Goal: Use online tool/utility: Utilize a website feature to perform a specific function

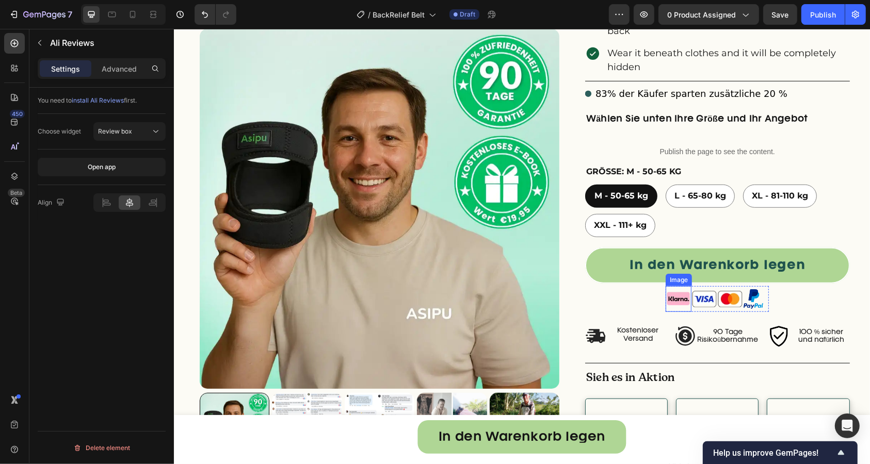
scroll to position [555, 0]
click at [807, 328] on p "100 % sicher und natürlich" at bounding box center [821, 336] width 54 height 16
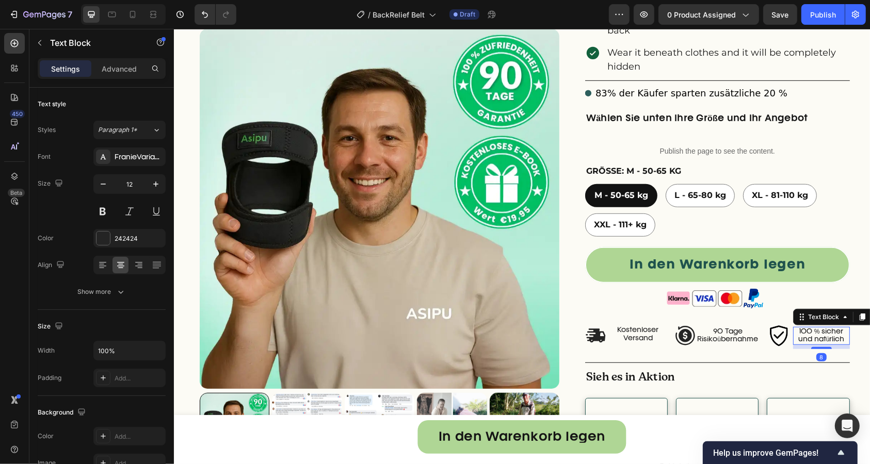
click at [807, 328] on p "100 % sicher und natürlich" at bounding box center [821, 336] width 54 height 16
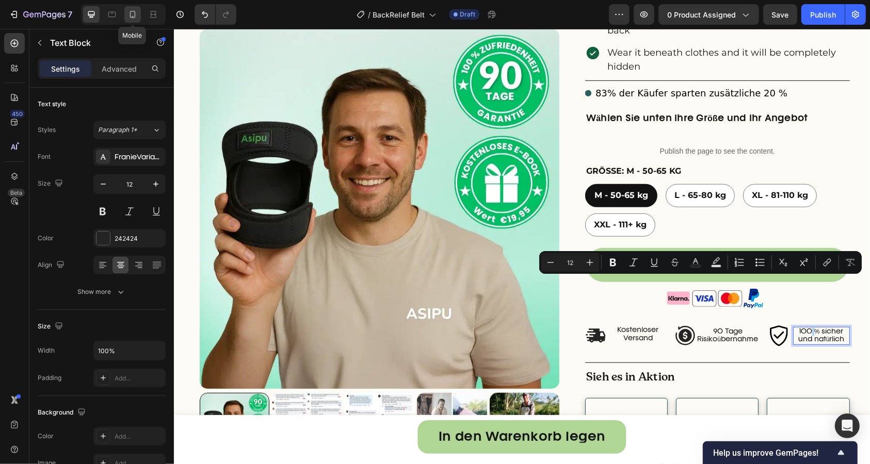
click at [136, 15] on icon at bounding box center [132, 14] width 10 height 10
type input "13"
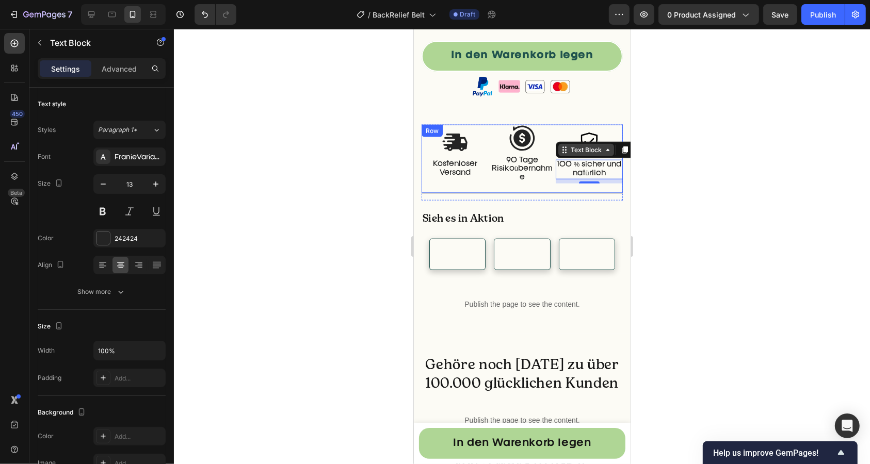
scroll to position [1046, 0]
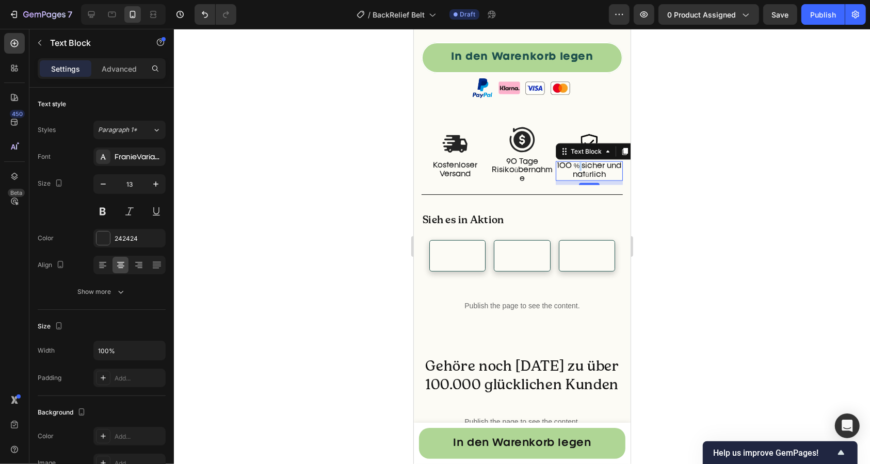
click at [576, 162] on p "100 % sicher und natürlich" at bounding box center [588, 171] width 65 height 18
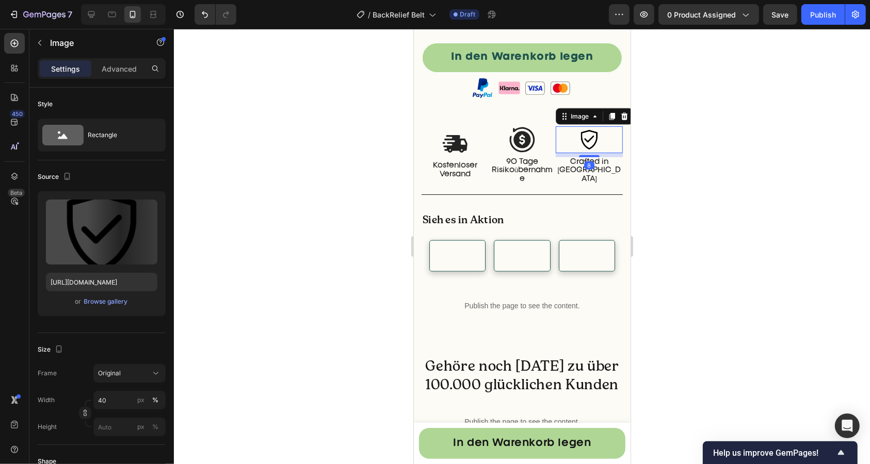
click at [576, 126] on img at bounding box center [588, 139] width 27 height 27
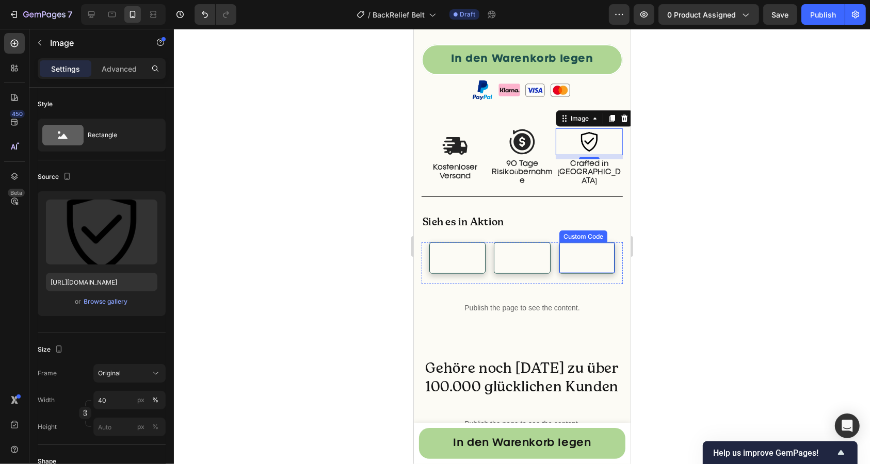
scroll to position [1043, 0]
click at [93, 12] on icon at bounding box center [91, 14] width 10 height 10
type input "100"
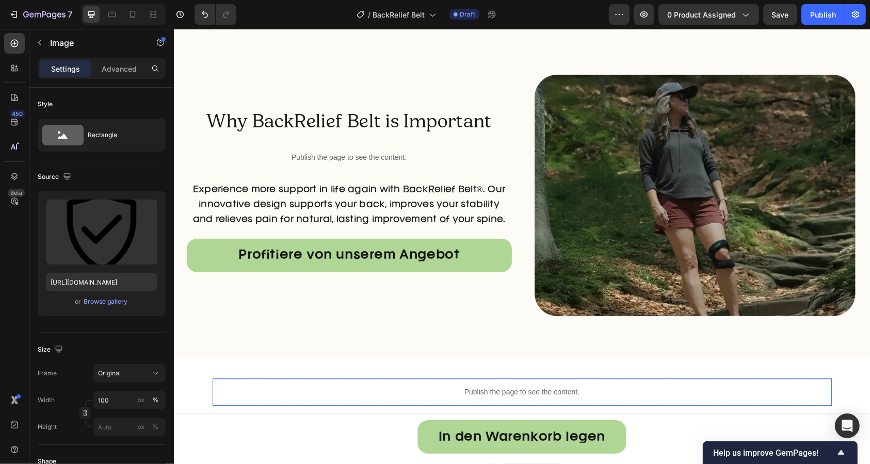
scroll to position [2568, 0]
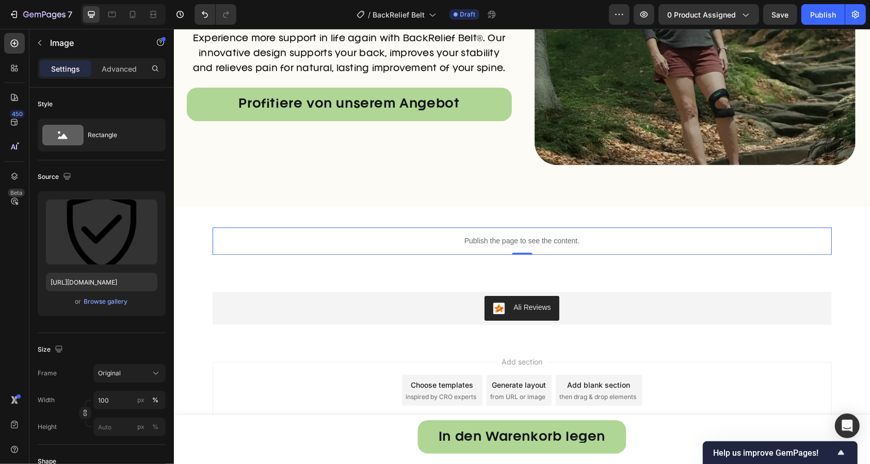
click at [409, 243] on p "Publish the page to see the content." at bounding box center [521, 240] width 619 height 11
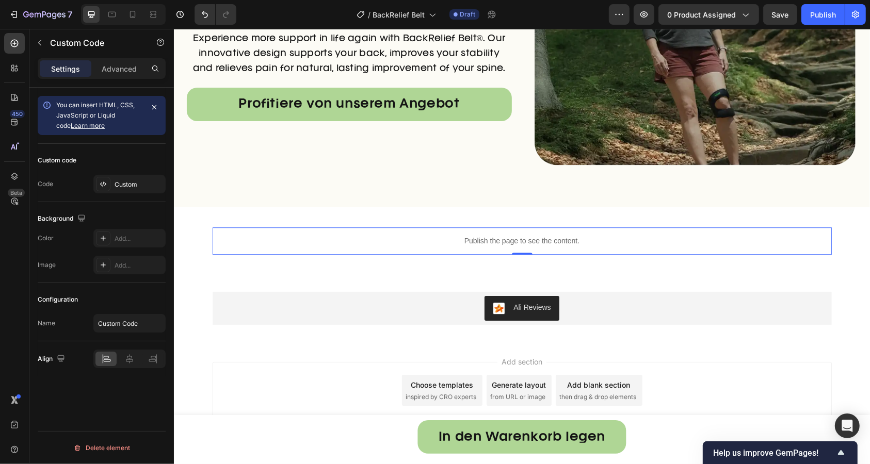
click at [409, 243] on p "Publish the page to see the content." at bounding box center [521, 240] width 619 height 11
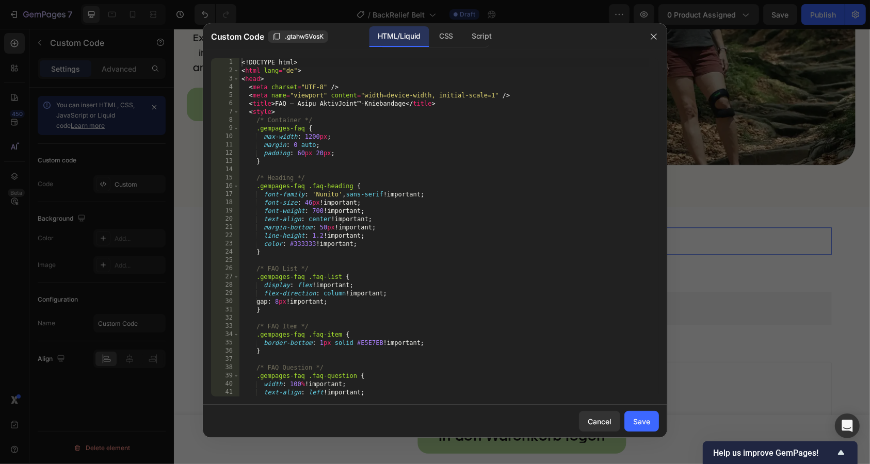
click at [410, 244] on div "<! DOCTYPE html > < html lang = "de" > < head > < meta charset = "UTF-8" /> < m…" at bounding box center [444, 235] width 410 height 355
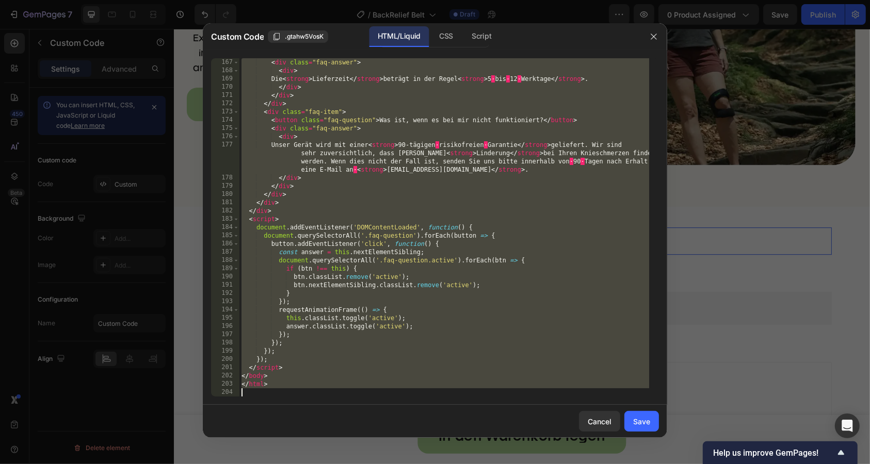
scroll to position [1519, 0]
paste textarea
type textarea "</html>"
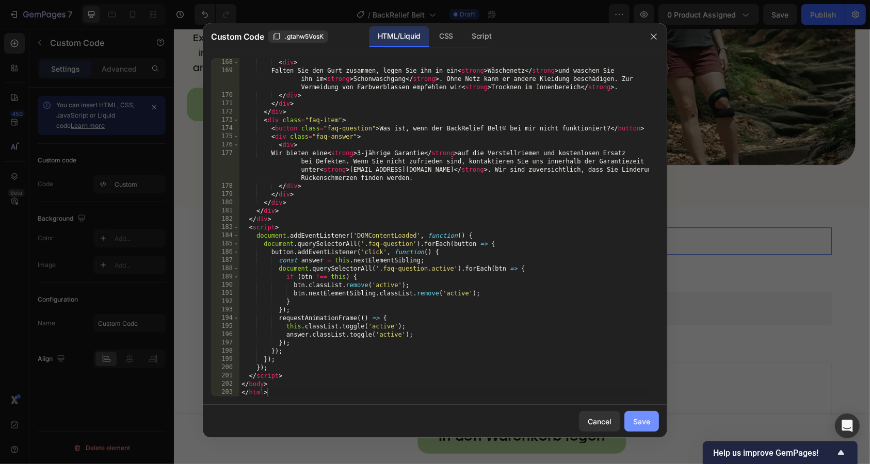
click at [643, 424] on div "Save" at bounding box center [641, 421] width 17 height 11
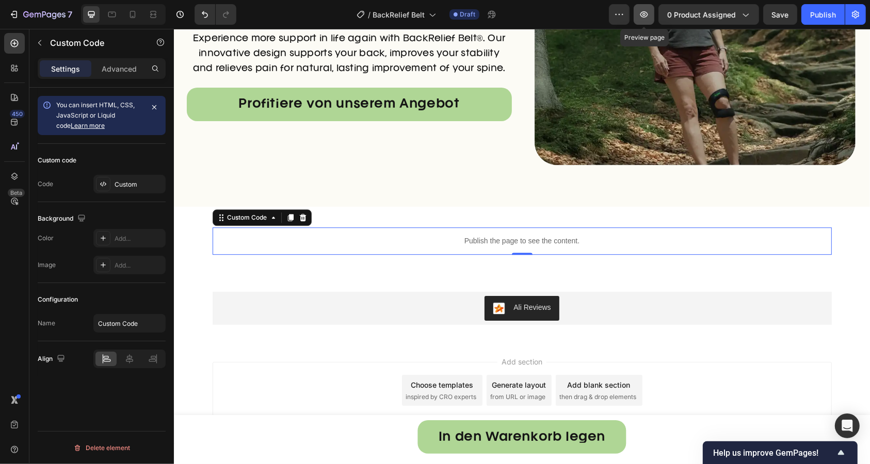
click at [641, 13] on icon "button" at bounding box center [644, 14] width 10 height 10
click at [412, 244] on p "Publish the page to see the content." at bounding box center [521, 240] width 619 height 11
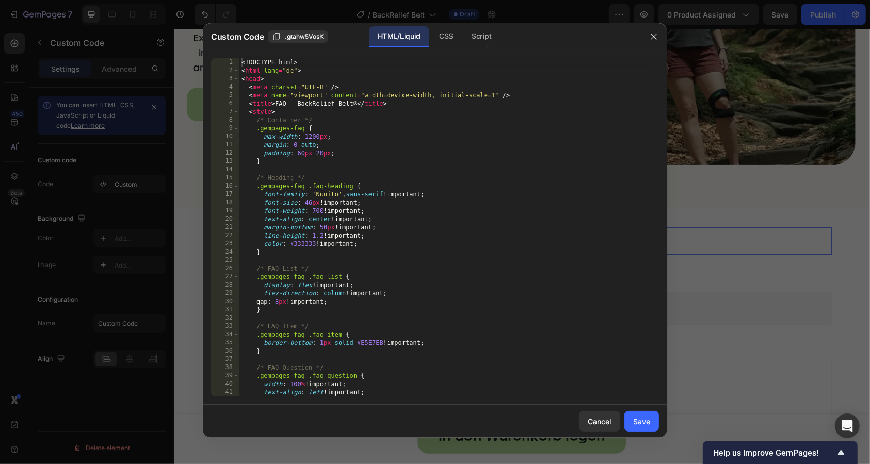
click at [413, 245] on div "<! DOCTYPE html > < html lang = "de" > < head > < meta charset = "UTF-8" /> < m…" at bounding box center [444, 235] width 410 height 355
type textarea "</body> </html>"
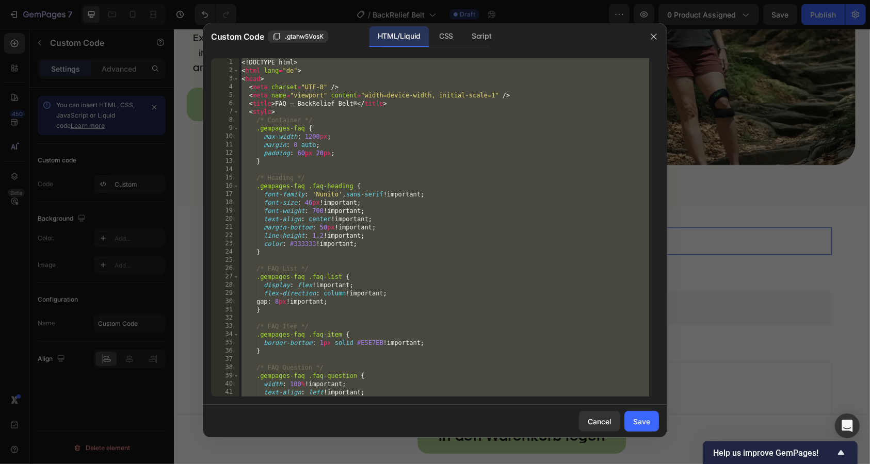
paste textarea
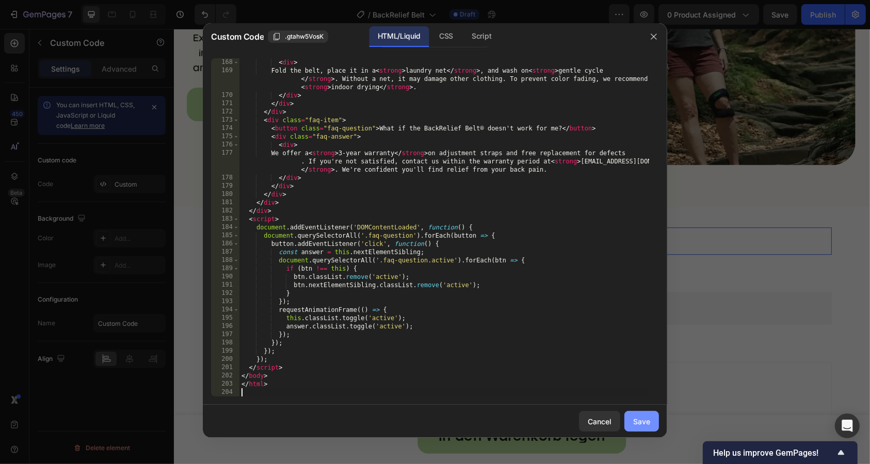
click at [646, 427] on button "Save" at bounding box center [641, 421] width 35 height 21
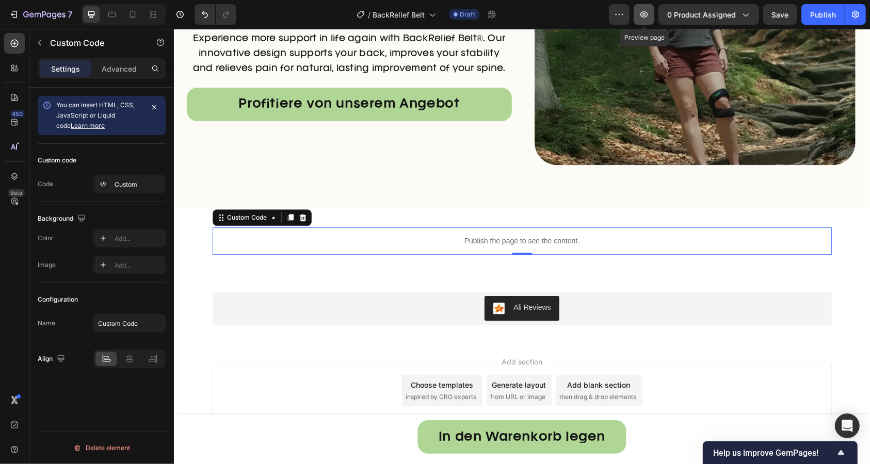
click at [652, 20] on button "button" at bounding box center [644, 14] width 21 height 21
